Goal: Transaction & Acquisition: Subscribe to service/newsletter

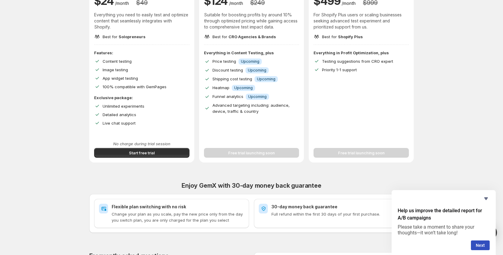
scroll to position [121, 0]
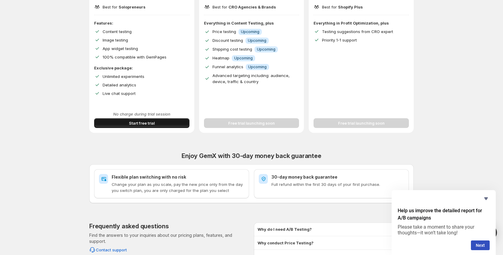
click at [144, 124] on span "Start free trial" at bounding box center [142, 123] width 26 height 6
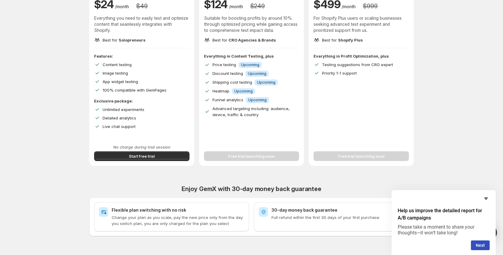
scroll to position [91, 0]
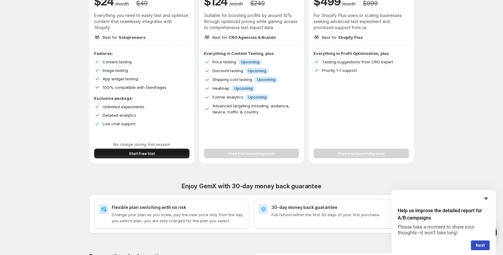
click at [141, 152] on span "Start free trial" at bounding box center [142, 153] width 26 height 6
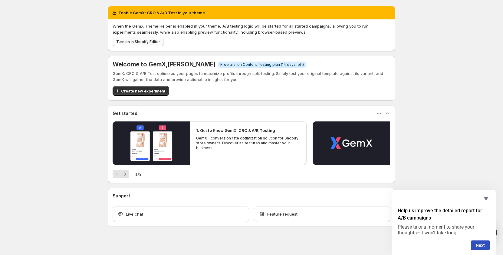
click at [144, 42] on span "Turn on in Shopify Editor" at bounding box center [138, 41] width 44 height 5
